Goal: Task Accomplishment & Management: Use online tool/utility

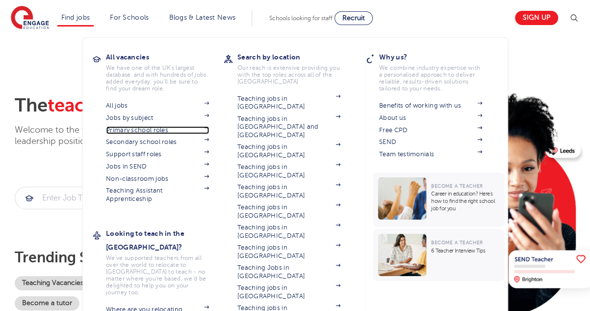
click at [209, 127] on img at bounding box center [206, 127] width 5 height 3
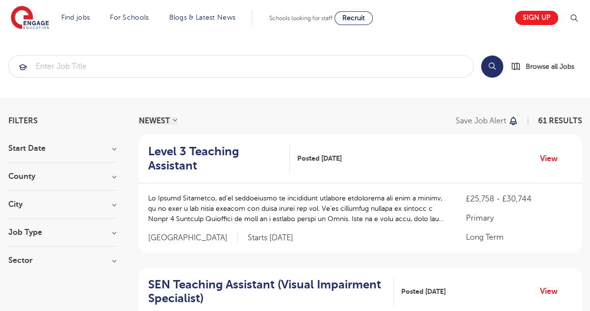
click at [114, 175] on h3 "County" at bounding box center [62, 176] width 108 height 8
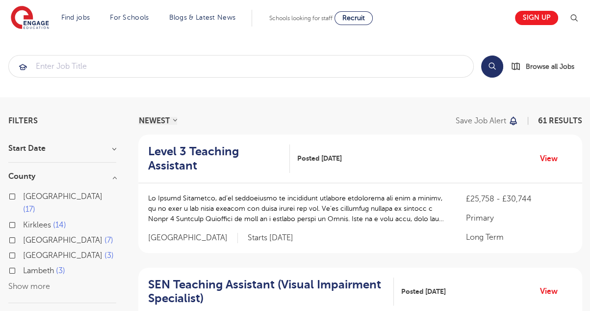
click at [36, 282] on button "Show more" at bounding box center [29, 286] width 42 height 9
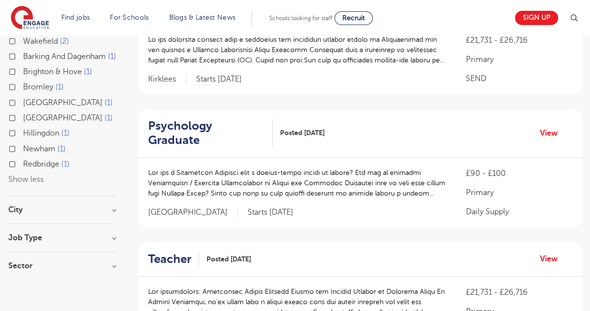
scroll to position [291, 0]
click at [110, 213] on div "City [GEOGRAPHIC_DATA] 17 Kirklees 14 Worthing 4 Lambeth 3 Wandsworth 3 Show mo…" at bounding box center [62, 214] width 108 height 18
click at [115, 209] on h3 "City" at bounding box center [62, 209] width 108 height 8
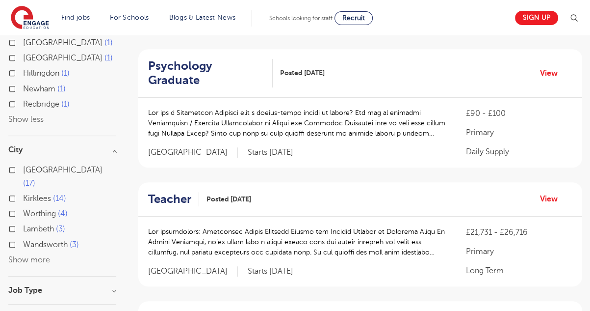
scroll to position [355, 0]
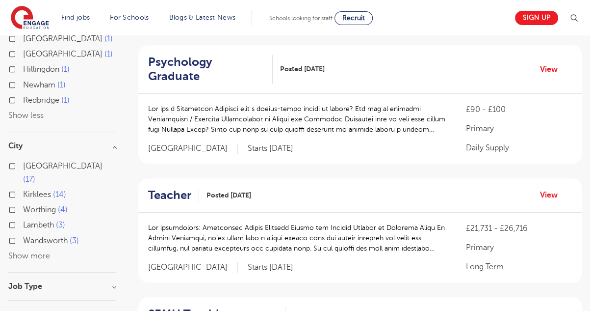
click at [40, 251] on button "Show more" at bounding box center [29, 255] width 42 height 9
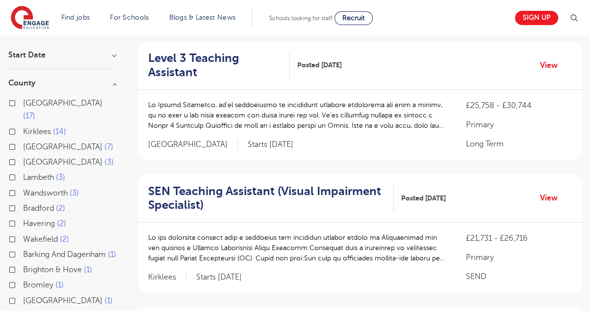
scroll to position [0, 0]
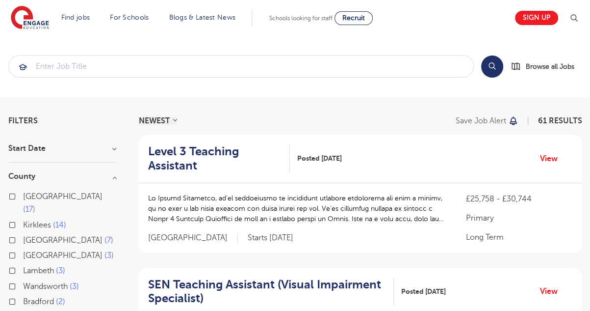
click at [435, 157] on div "Level 3 Teaching Assistant Posted [DATE] View" at bounding box center [360, 158] width 444 height 49
